Goal: Task Accomplishment & Management: Complete application form

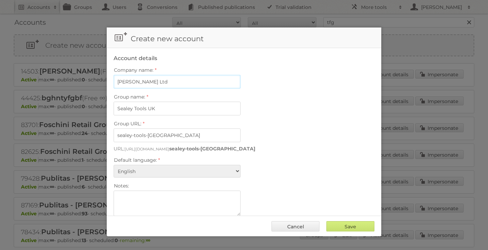
drag, startPoint x: 160, startPoint y: 78, endPoint x: 91, endPoint y: 82, distance: 69.0
click at [91, 82] on body "Accounts Search Advanced Search Create new account Groups Users Conversions Pub…" at bounding box center [244, 125] width 488 height 250
type input "D"
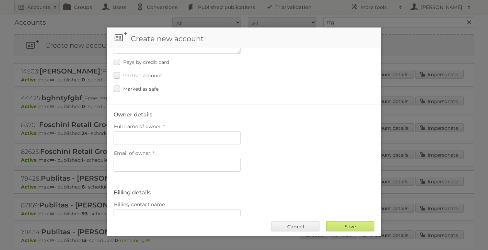
scroll to position [164, 0]
type input "Sealy Group"
click at [143, 130] on input "Full name of owner:" at bounding box center [177, 137] width 127 height 14
type input "Aiden Hailstone"
click at [160, 158] on input "Email of owner:" at bounding box center [177, 163] width 127 height 14
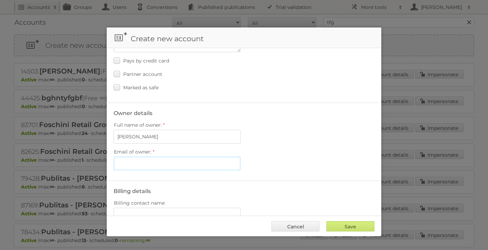
paste input "martech@sealey.co.uk"
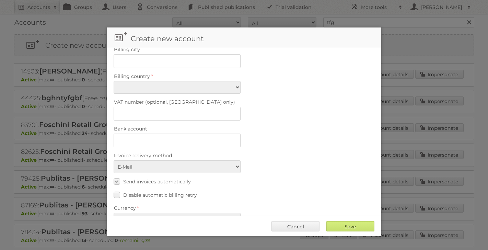
scroll to position [460, 0]
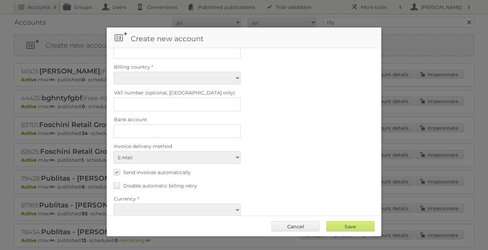
type input "martech@sealey.co.uk"
click at [235, 203] on select "EUR USD" at bounding box center [177, 209] width 127 height 13
select select "eur"
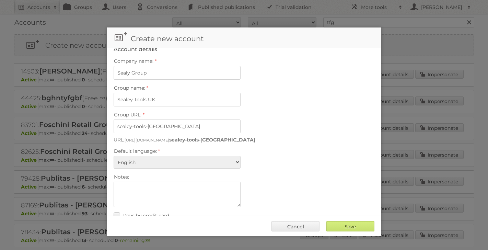
scroll to position [0, 0]
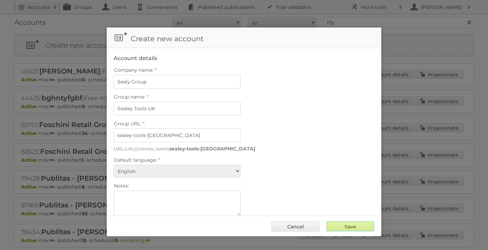
click at [341, 227] on input "Save" at bounding box center [350, 226] width 48 height 10
type input "..."
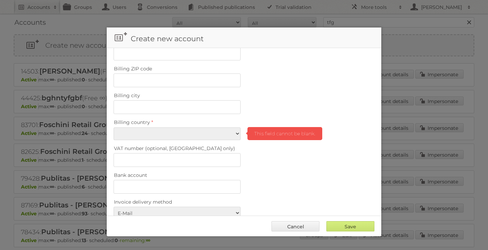
scroll to position [408, 0]
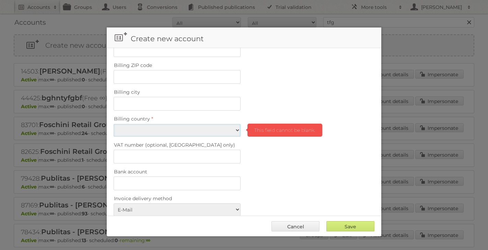
click at [236, 124] on select "Afghanistan Åland Islands Albania Algeria American Samoa Andorra Angola Anguill…" at bounding box center [177, 130] width 127 height 13
select select "GB"
click at [324, 174] on div "Bank account" at bounding box center [244, 178] width 261 height 23
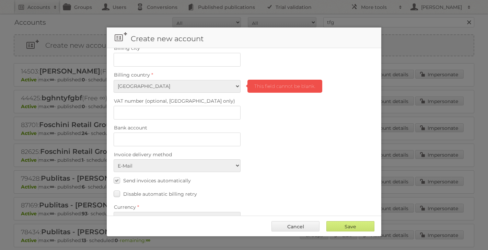
scroll to position [460, 0]
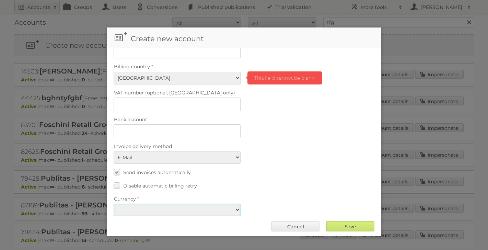
click at [238, 203] on select "EUR USD" at bounding box center [177, 209] width 127 height 13
select select "eur"
click at [307, 180] on div "Disable automatic billing retry" at bounding box center [244, 185] width 261 height 10
click at [348, 229] on input "Save" at bounding box center [350, 226] width 48 height 10
type input "Save"
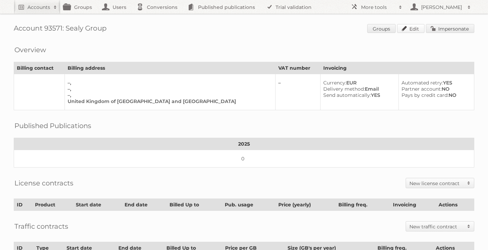
click at [413, 30] on link "Edit" at bounding box center [410, 28] width 27 height 9
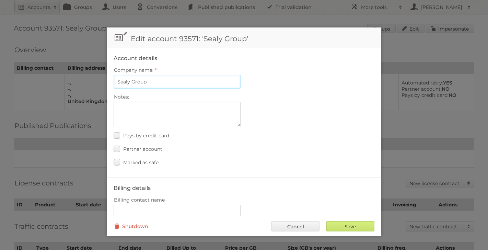
click at [128, 82] on input "Sealy Group" at bounding box center [177, 82] width 127 height 14
type input "Sealey Group"
click at [357, 224] on input "Save" at bounding box center [350, 226] width 48 height 10
type input "..."
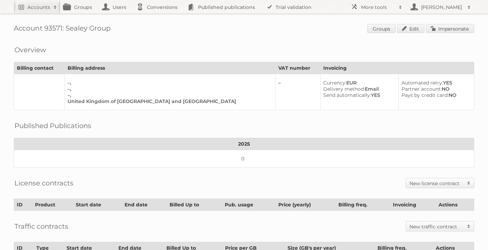
click at [467, 180] on span at bounding box center [468, 183] width 10 height 10
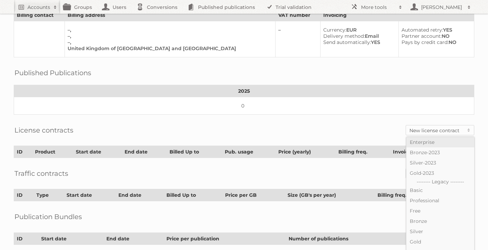
scroll to position [51, 0]
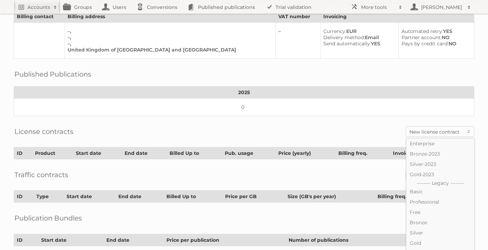
click at [392, 129] on div "License contracts New license contract Enterprise Bronze-2023 Silver-2023 Gold-…" at bounding box center [244, 131] width 460 height 17
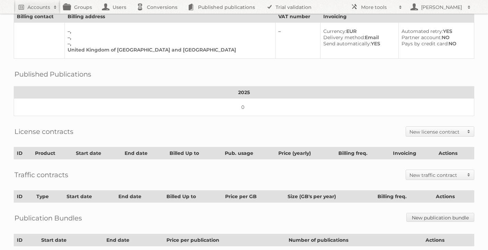
click at [469, 129] on span at bounding box center [468, 132] width 10 height 10
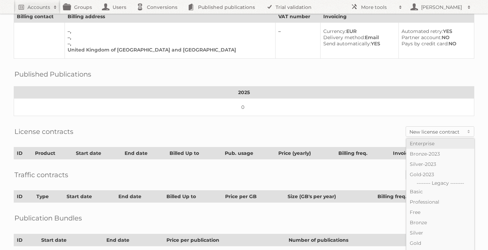
click at [441, 139] on link "Enterprise" at bounding box center [440, 143] width 68 height 10
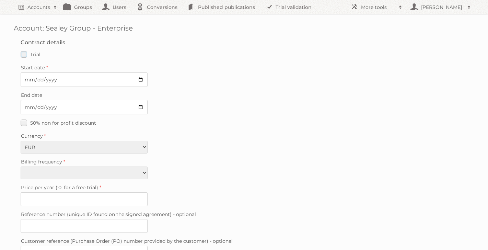
click at [24, 55] on label "Trial" at bounding box center [31, 54] width 20 height 10
click at [0, 0] on input "Trial" at bounding box center [0, 0] width 0 height 0
type input "0"
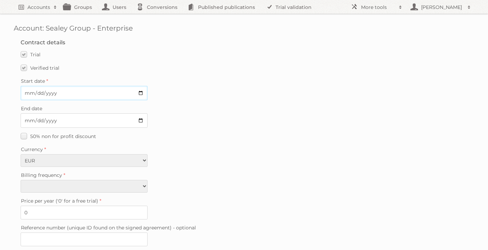
click at [133, 92] on input "Start date" at bounding box center [84, 93] width 127 height 14
click at [140, 91] on input "Start date" at bounding box center [84, 93] width 127 height 14
type input "2025-08-18"
click at [140, 118] on input "End date" at bounding box center [84, 120] width 127 height 14
type input "2025-09-08"
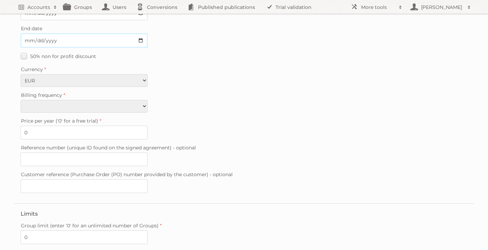
scroll to position [85, 0]
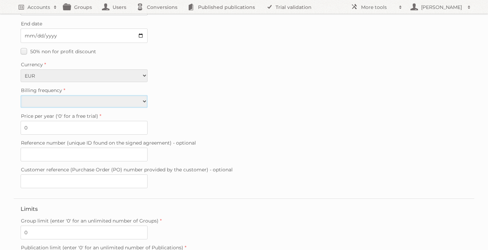
click at [143, 101] on select "Monthly Quarterly Yearly Every 2 years" at bounding box center [84, 101] width 127 height 13
select select "yearly"
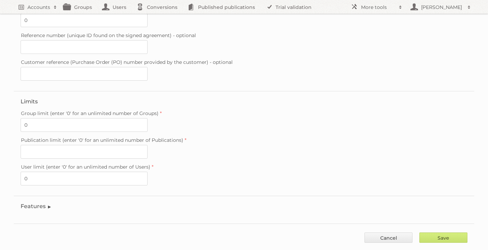
scroll to position [201, 0]
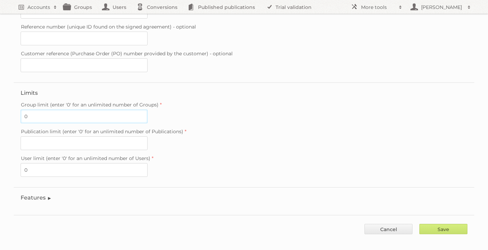
click at [37, 112] on input "0" at bounding box center [84, 116] width 127 height 14
type input "4"
click at [133, 139] on input "Publication limit (enter '0' for an unlimited number of Publications)" at bounding box center [84, 143] width 127 height 14
type input "26"
click at [300, 153] on label "User limit (enter '0' for an unlimited number of Users)" at bounding box center [244, 158] width 446 height 10
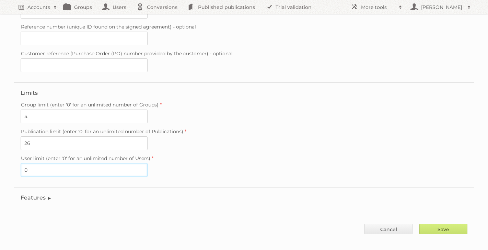
click at [147, 163] on input "0" at bounding box center [84, 170] width 127 height 14
click at [47, 194] on legend "Features" at bounding box center [36, 197] width 31 height 7
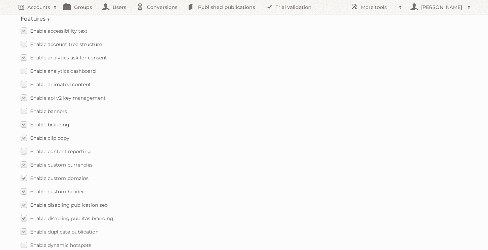
scroll to position [381, 0]
click at [25, 64] on label "Enable analytics dashboard" at bounding box center [58, 69] width 75 height 10
click at [0, 0] on input "Enable analytics dashboard" at bounding box center [0, 0] width 0 height 0
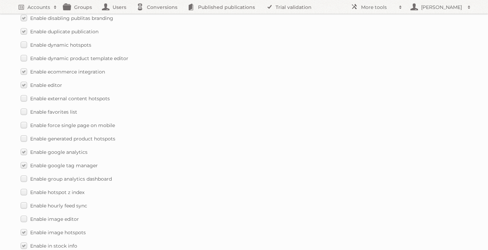
scroll to position [580, 0]
click at [24, 119] on label "Enable force single page on mobile" at bounding box center [68, 124] width 94 height 10
click at [0, 0] on input "Enable force single page on mobile" at bounding box center [0, 0] width 0 height 0
click at [26, 93] on label "Enable external content hotspots" at bounding box center [65, 98] width 89 height 10
click at [0, 0] on input "Enable external content hotspots" at bounding box center [0, 0] width 0 height 0
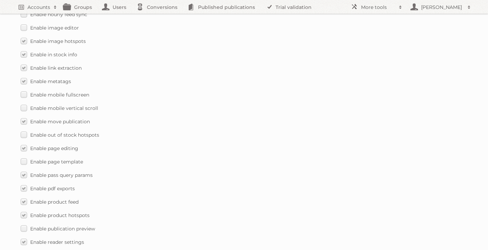
scroll to position [771, 0]
click at [25, 88] on label "Enable mobile fullscreen" at bounding box center [55, 93] width 69 height 10
click at [0, 0] on input "Enable mobile fullscreen" at bounding box center [0, 0] width 0 height 0
click at [24, 102] on label "Enable mobile vertical scroll" at bounding box center [59, 107] width 77 height 10
click at [0, 0] on input "Enable mobile vertical scroll" at bounding box center [0, 0] width 0 height 0
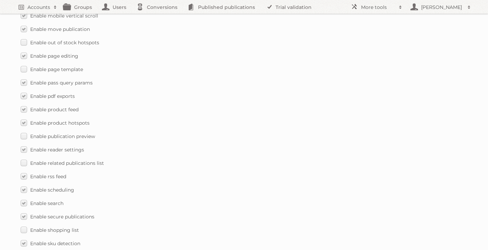
scroll to position [868, 0]
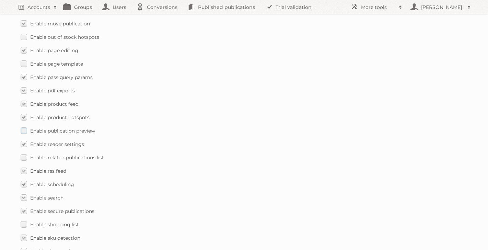
click at [25, 126] on label "Enable publication preview" at bounding box center [58, 131] width 74 height 10
click at [0, 0] on input "Enable publication preview" at bounding box center [0, 0] width 0 height 0
click at [24, 59] on label "Enable page template" at bounding box center [52, 64] width 62 height 10
click at [0, 0] on input "Enable page template" at bounding box center [0, 0] width 0 height 0
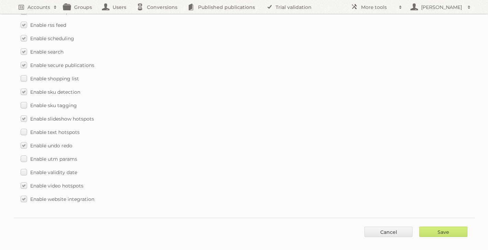
scroll to position [1014, 0]
click at [24, 100] on label "Enable sku tagging" at bounding box center [49, 105] width 56 height 10
click at [0, 0] on input "Enable sku tagging" at bounding box center [0, 0] width 0 height 0
click at [26, 167] on label "Enable validity date" at bounding box center [49, 172] width 57 height 10
click at [0, 0] on input "Enable validity date" at bounding box center [0, 0] width 0 height 0
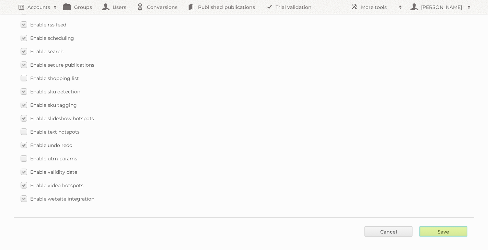
click at [445, 226] on input "Save" at bounding box center [443, 231] width 48 height 10
type input "..."
